Goal: Use online tool/utility: Utilize a website feature to perform a specific function

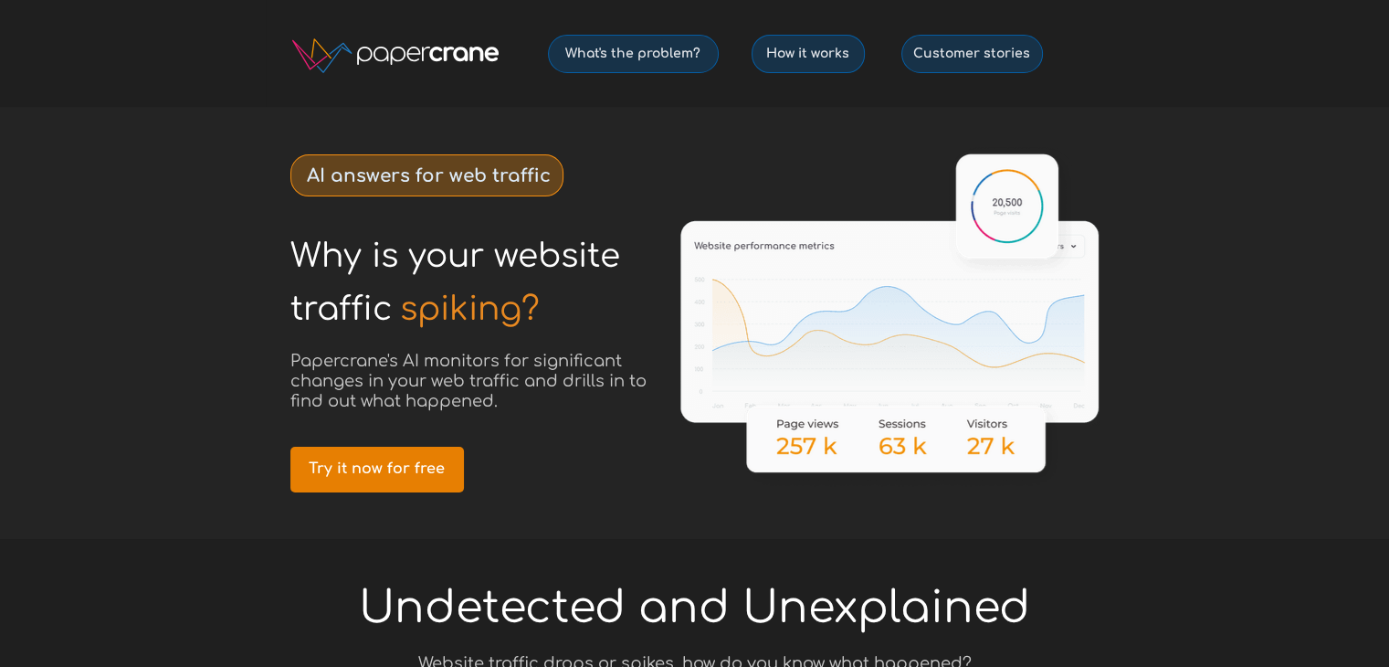
click at [354, 473] on span "Try it now for free" at bounding box center [377, 468] width 174 height 17
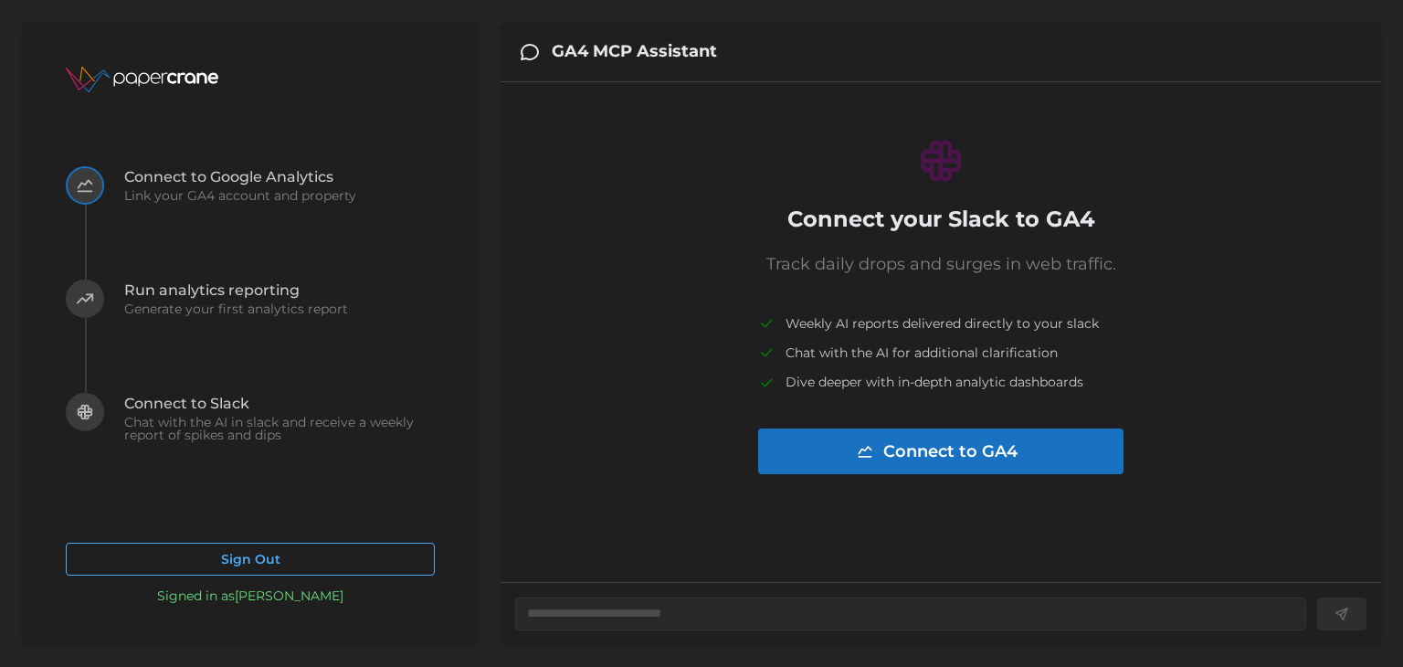
click at [185, 293] on span "Run analytics reporting" at bounding box center [236, 290] width 224 height 15
click at [66, 280] on button "Run analytics reporting Generate your first analytics report" at bounding box center [207, 336] width 282 height 113
click at [419, 620] on div "Papercrane Connect to Google Analytics Link your GA4 account and property Run a…" at bounding box center [250, 333] width 457 height 623
